Goal: Task Accomplishment & Management: Manage account settings

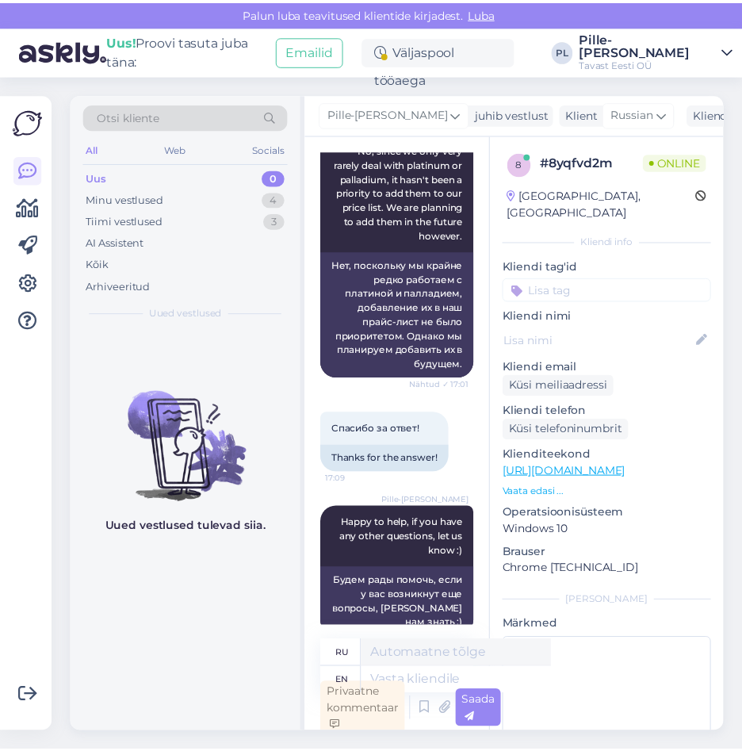
scroll to position [2294, 0]
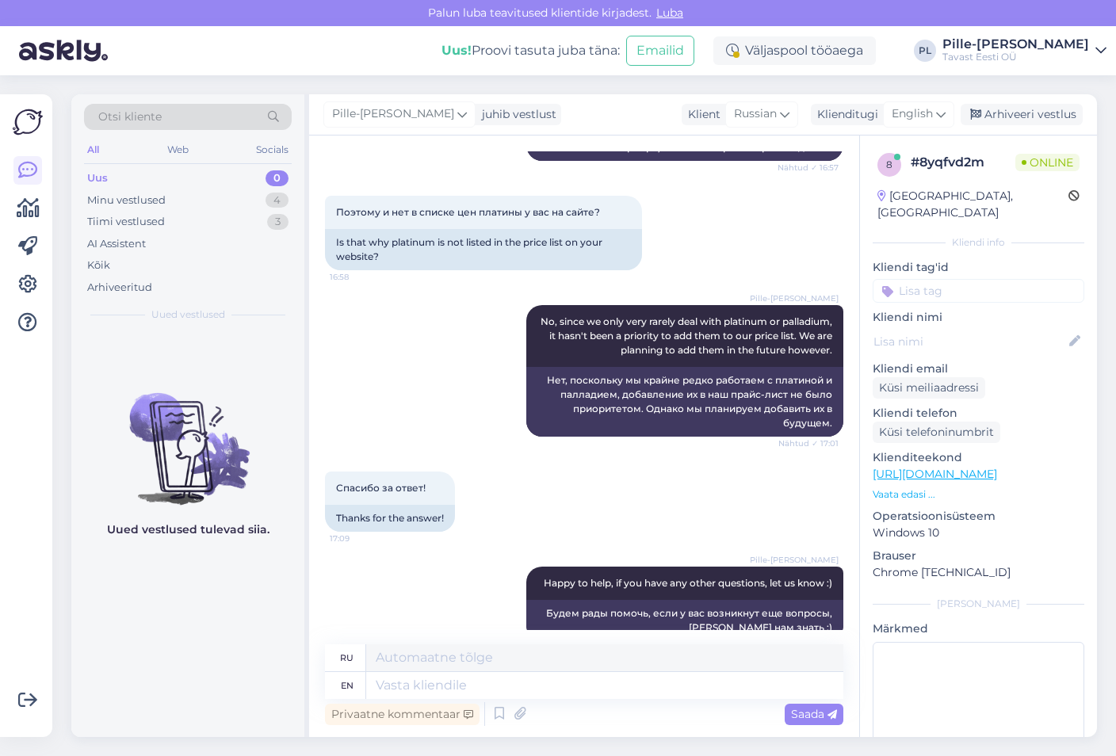
click at [224, 181] on div "Uus 0" at bounding box center [188, 178] width 208 height 22
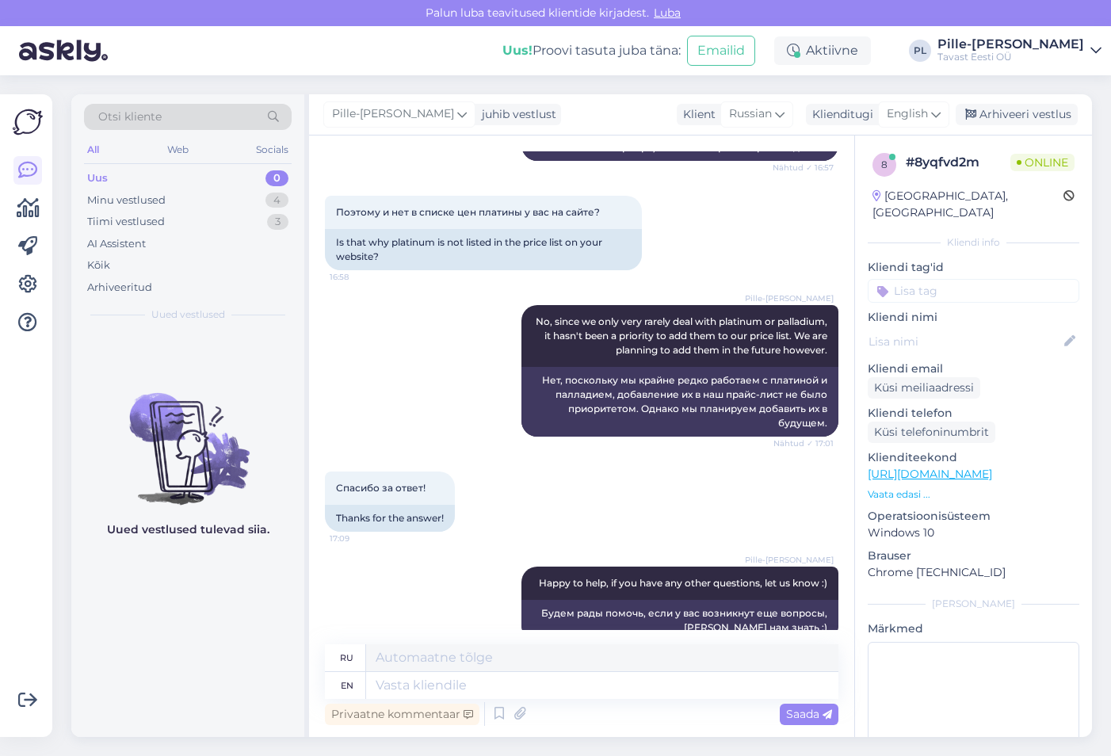
click at [222, 181] on div "Uus 0" at bounding box center [188, 178] width 208 height 22
click at [752, 117] on div "Arhiveeri vestlus" at bounding box center [1017, 114] width 122 height 21
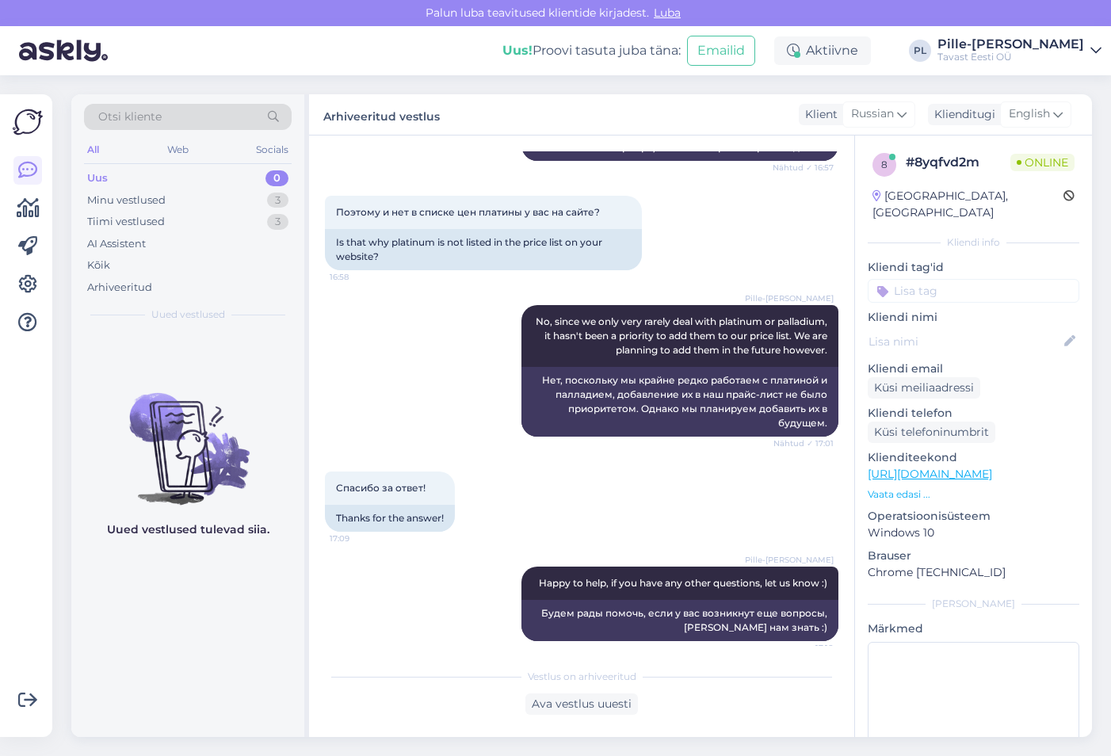
scroll to position [2278, 0]
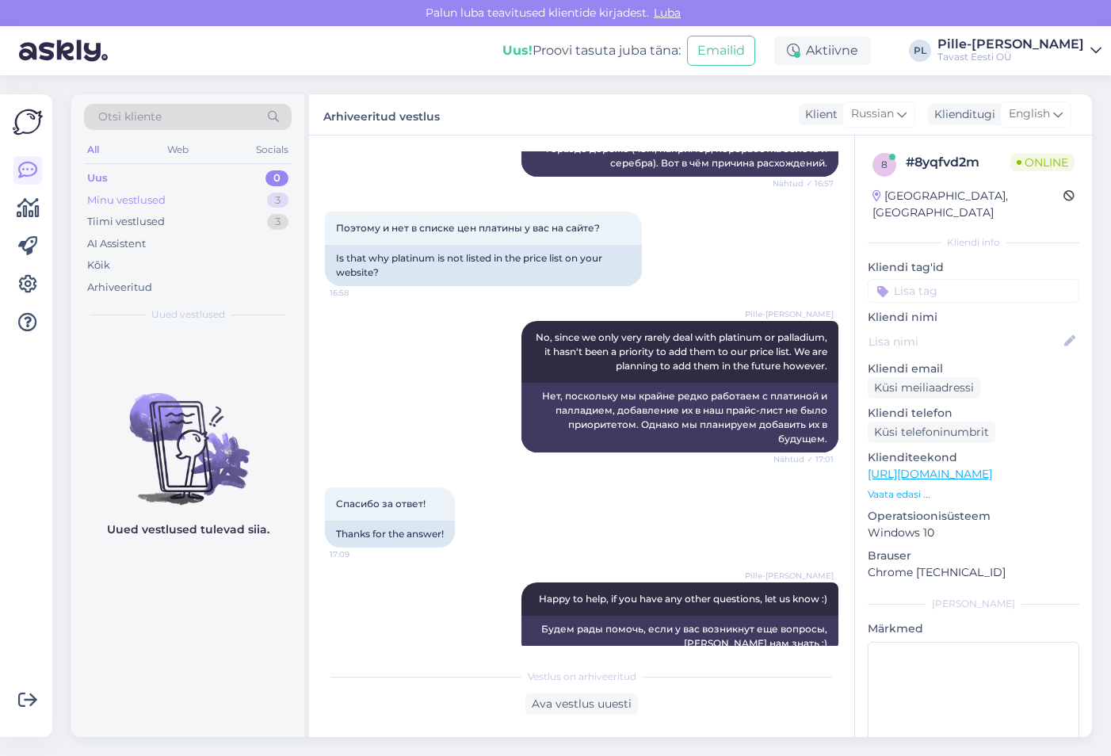
click at [222, 191] on div "Minu vestlused 3" at bounding box center [188, 200] width 208 height 22
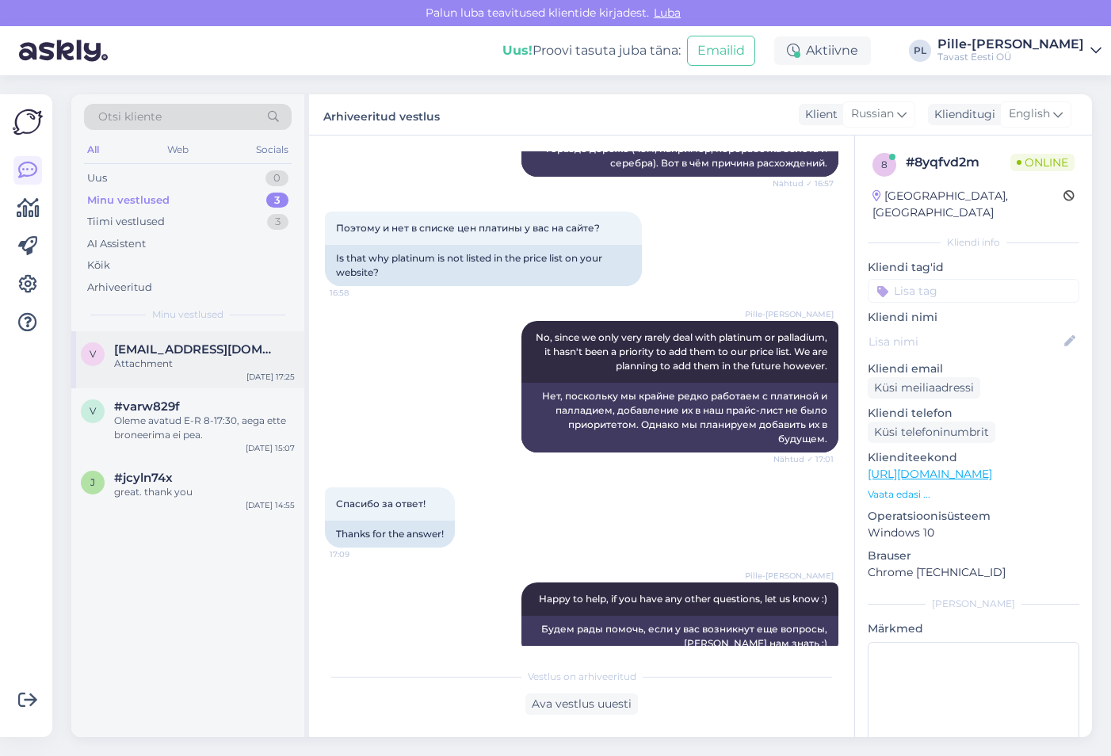
click at [250, 349] on span "[EMAIL_ADDRESS][DOMAIN_NAME]" at bounding box center [196, 349] width 165 height 14
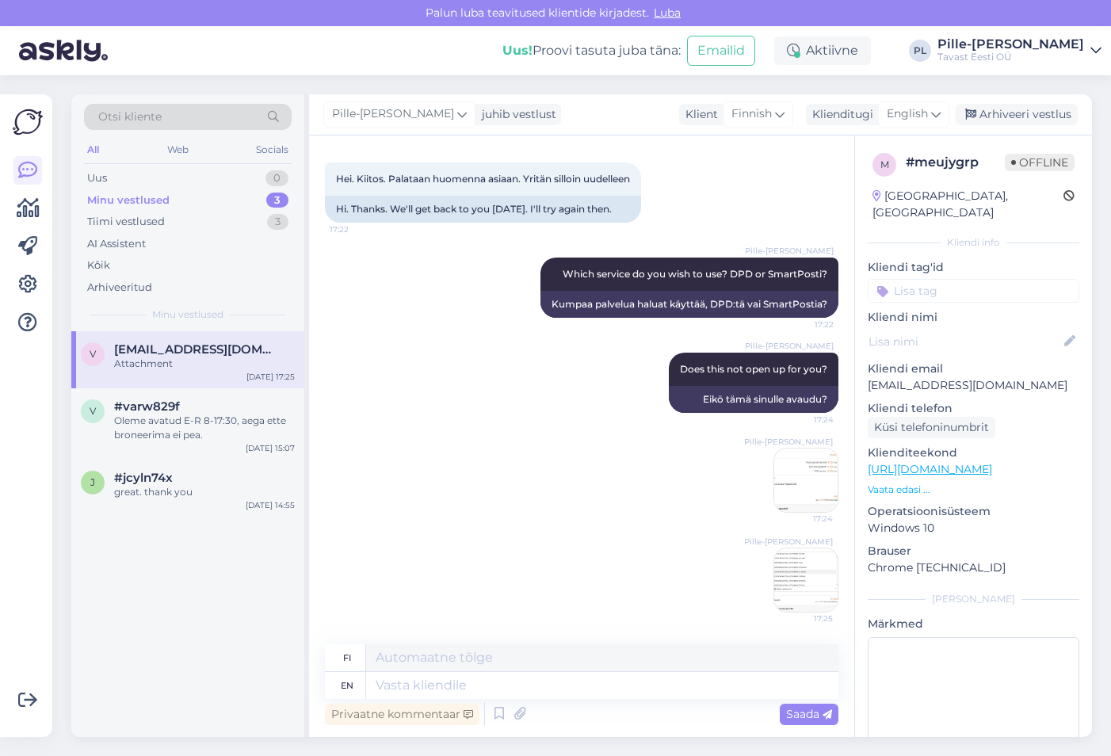
scroll to position [515, 0]
click at [228, 406] on div "#varw829f" at bounding box center [204, 407] width 181 height 14
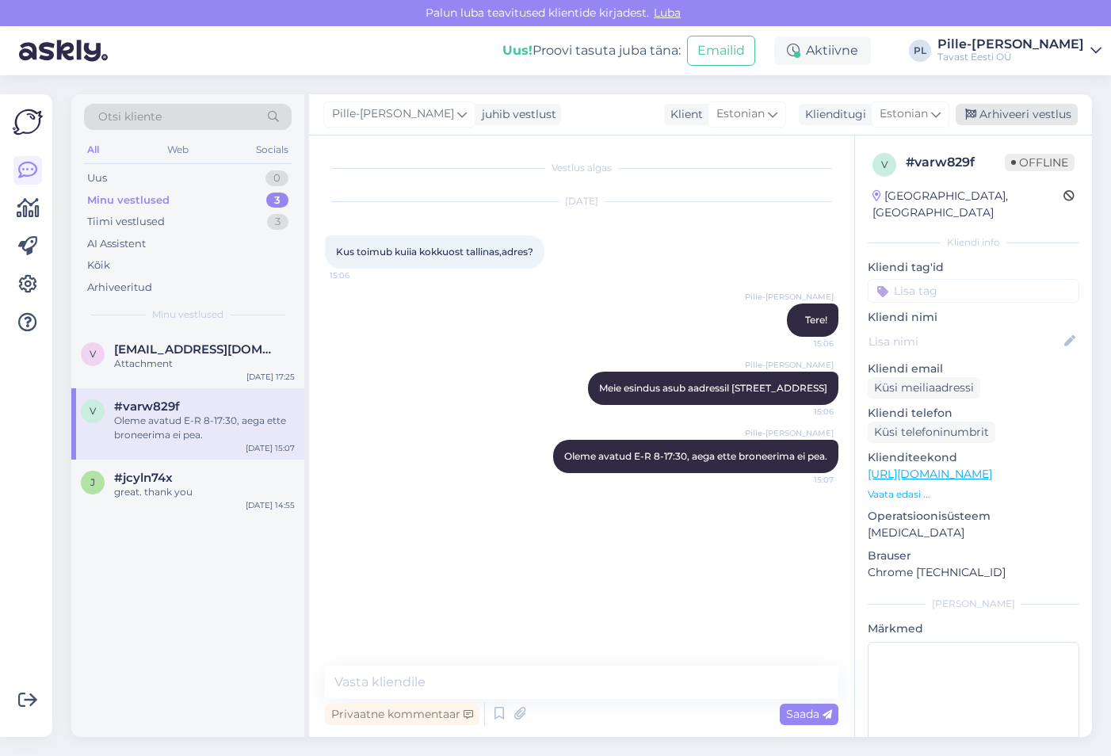
click at [752, 110] on div "Arhiveeri vestlus" at bounding box center [1017, 114] width 122 height 21
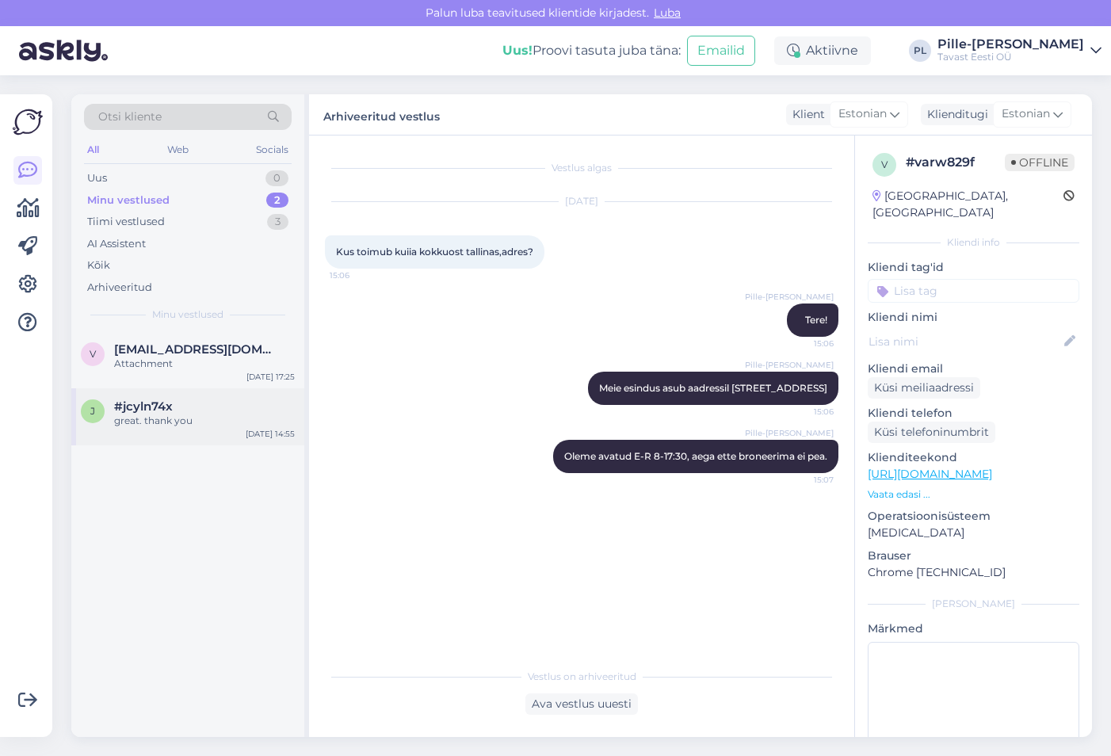
click at [225, 414] on div "great. thank you" at bounding box center [204, 421] width 181 height 14
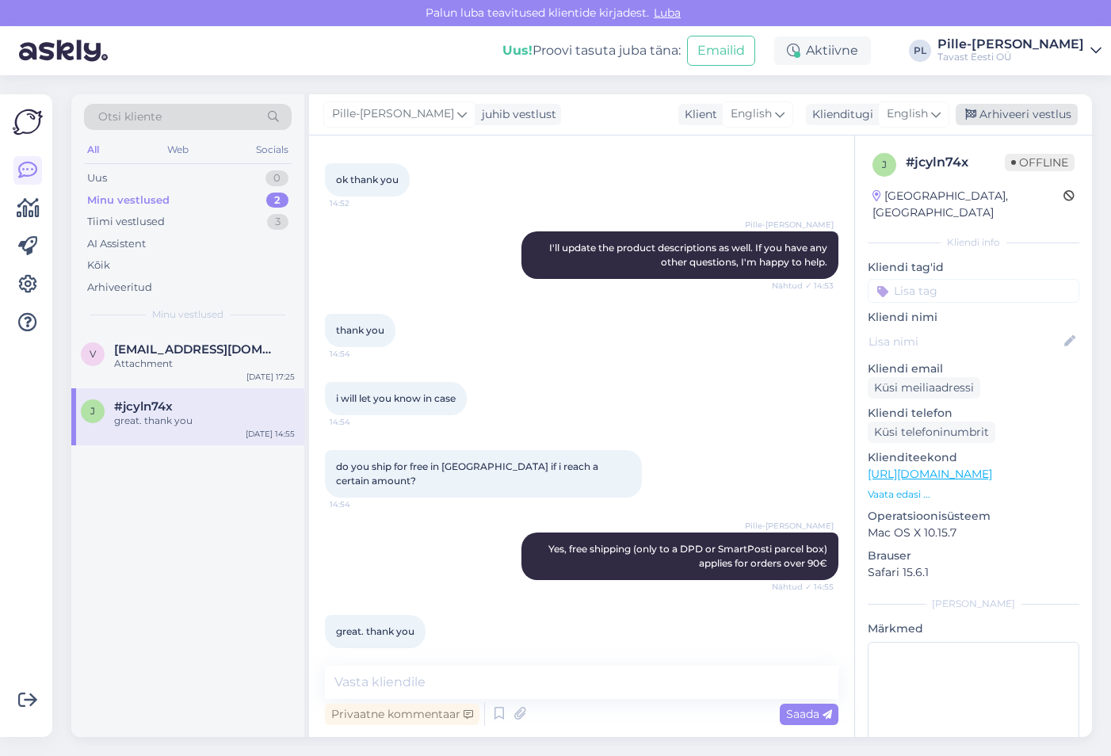
click at [752, 114] on div "Arhiveeri vestlus" at bounding box center [1017, 114] width 122 height 21
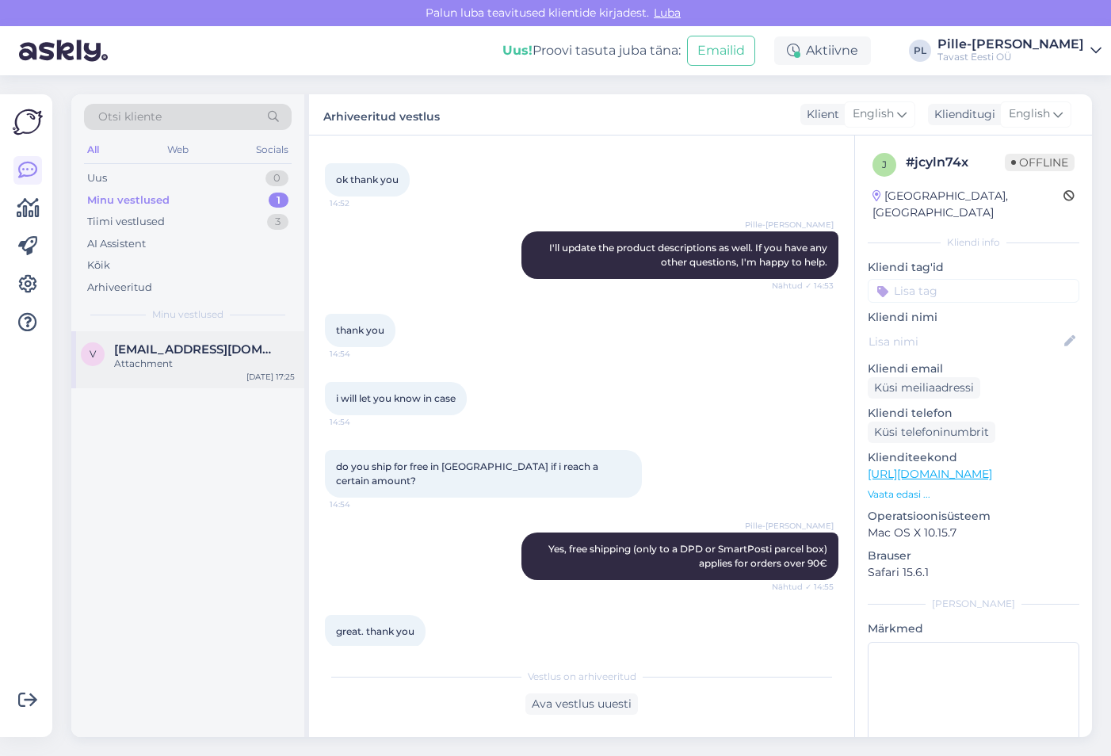
click at [157, 344] on span "[EMAIL_ADDRESS][DOMAIN_NAME]" at bounding box center [196, 349] width 165 height 14
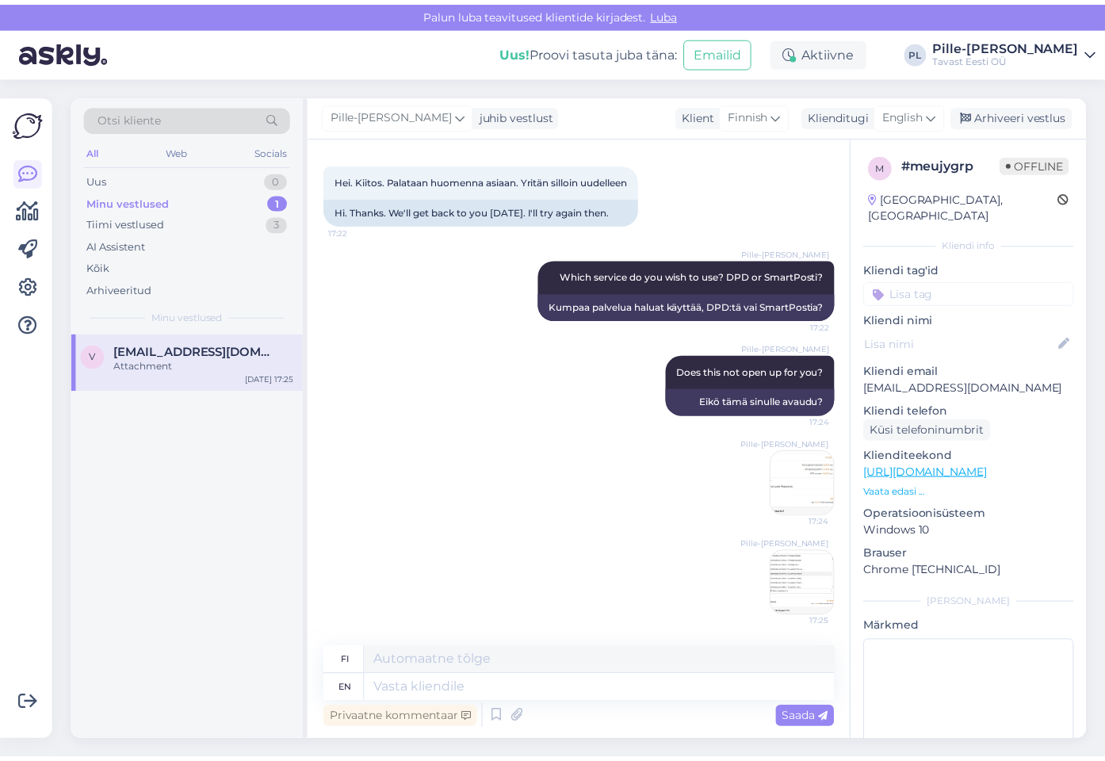
scroll to position [515, 0]
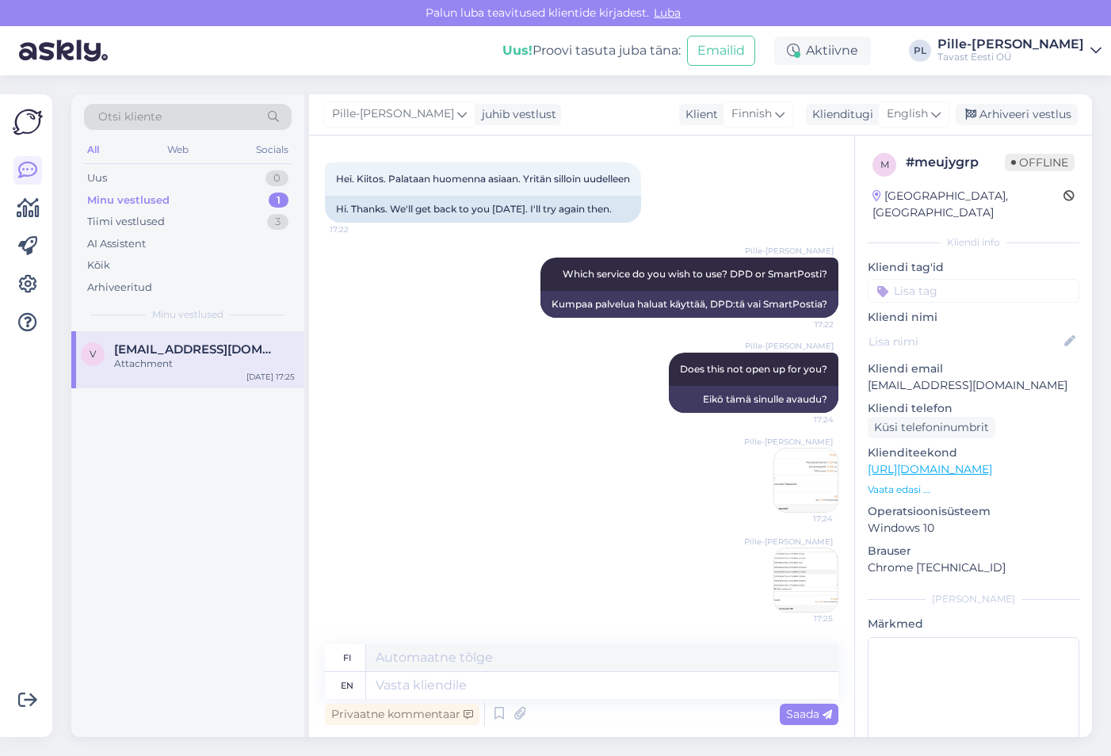
click at [178, 166] on div "Otsi kliente All Web Socials Uus 0 Minu vestlused 1 Tiimi vestlused 3 AI Assist…" at bounding box center [187, 212] width 233 height 237
click at [185, 176] on div "Uus 0" at bounding box center [188, 178] width 208 height 22
